Goal: Transaction & Acquisition: Purchase product/service

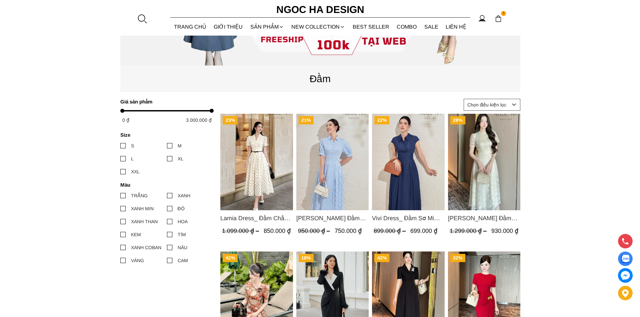
scroll to position [67, 0]
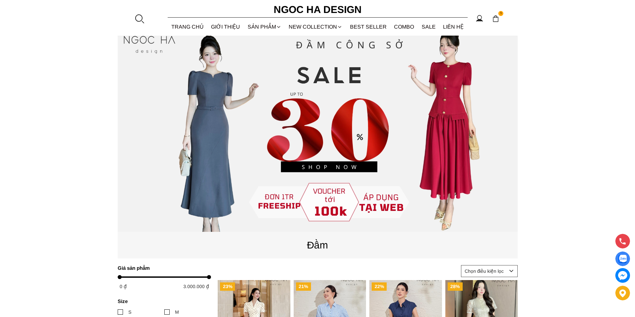
click at [136, 17] on div at bounding box center [139, 19] width 10 height 10
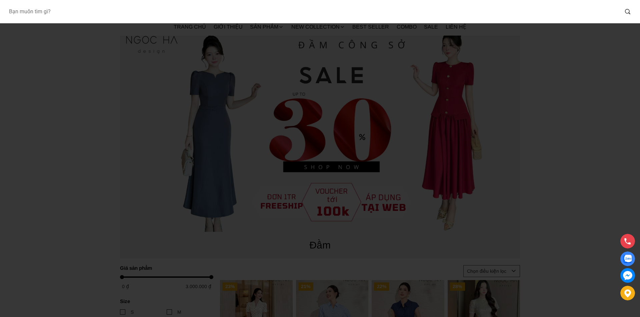
click at [107, 16] on input "Input search Bạn muốn tìm gì?" at bounding box center [310, 11] width 615 height 15
type input "1078"
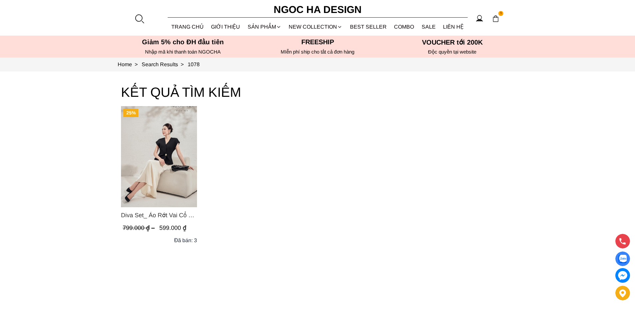
click at [158, 153] on img "Product image - Diva Set_ Áo Rớt Vai Cổ V, Chân Váy Lụa Đuôi Cá A1078+CV134" at bounding box center [159, 156] width 76 height 101
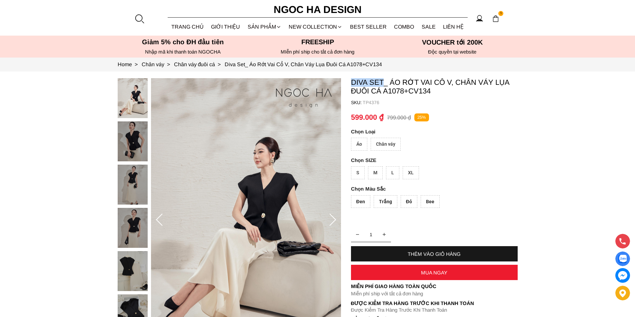
copy p "Diva Set"
drag, startPoint x: 348, startPoint y: 78, endPoint x: 383, endPoint y: 85, distance: 35.3
click at [383, 85] on section "Diva Set_ Áo Rớt Vai Cổ V, Chân Váy Lụa Đuôi Cá A1078+CV134 SKU: TP4376 Áo Chân…" at bounding box center [317, 221] width 635 height 298
